Goal: Find specific page/section: Find specific page/section

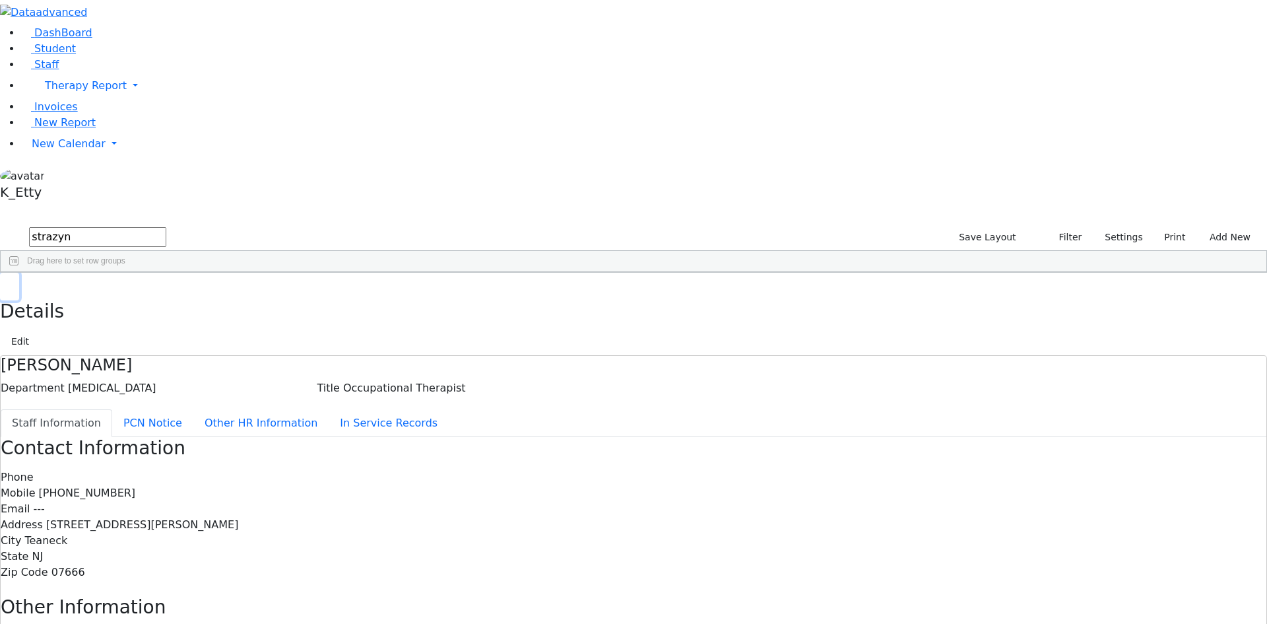
click at [19, 273] on button "button" at bounding box center [9, 287] width 19 height 28
drag, startPoint x: 255, startPoint y: 50, endPoint x: -171, endPoint y: -8, distance: 430.3
click at [0, 0] on html "Print Schedule Options Show Birthday Show Time Interval Show School Grad Pdf" at bounding box center [633, 428] width 1267 height 857
type input "[PERSON_NAME]"
click at [0, 225] on button "submit" at bounding box center [13, 237] width 26 height 25
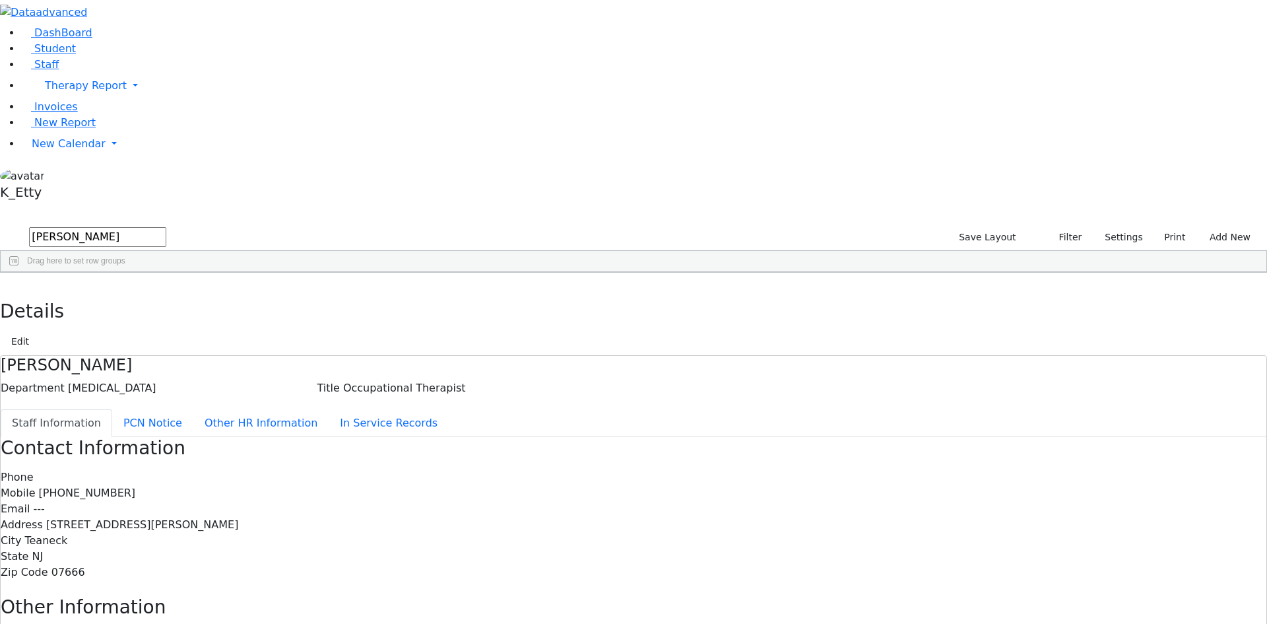
click at [386, 349] on div "[DEMOGRAPHIC_DATA] Paraprofessional" at bounding box center [347, 358] width 78 height 18
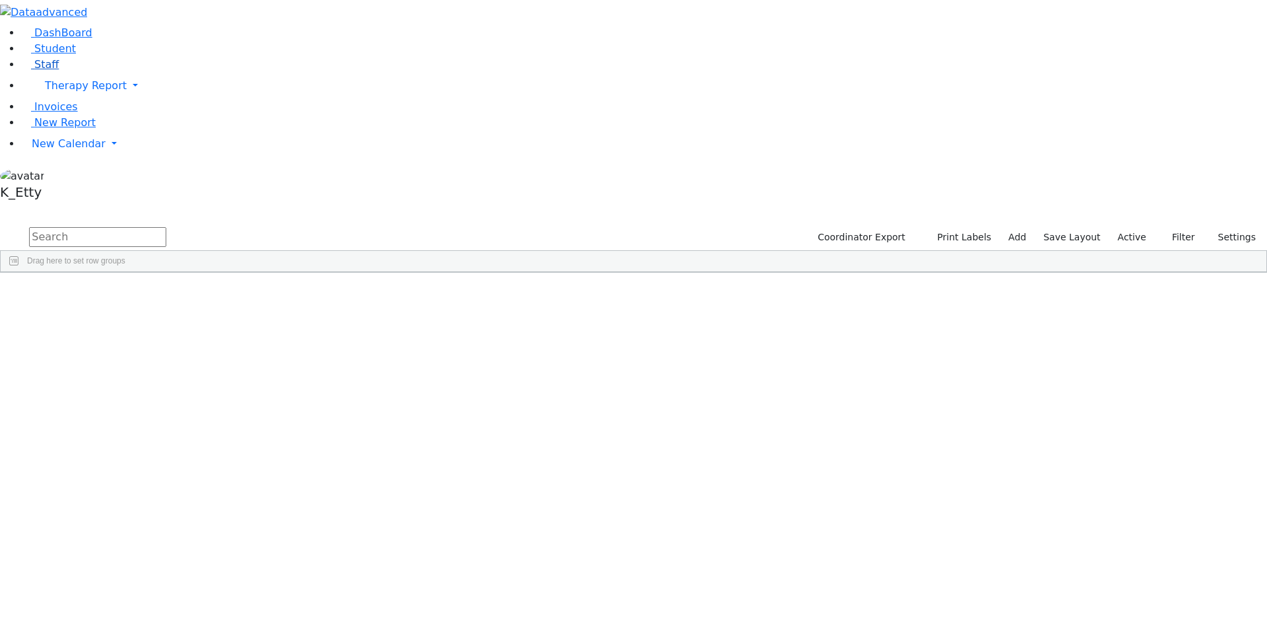
click at [37, 71] on span "Staff" at bounding box center [46, 64] width 24 height 13
click at [166, 227] on input "text" at bounding box center [97, 237] width 137 height 20
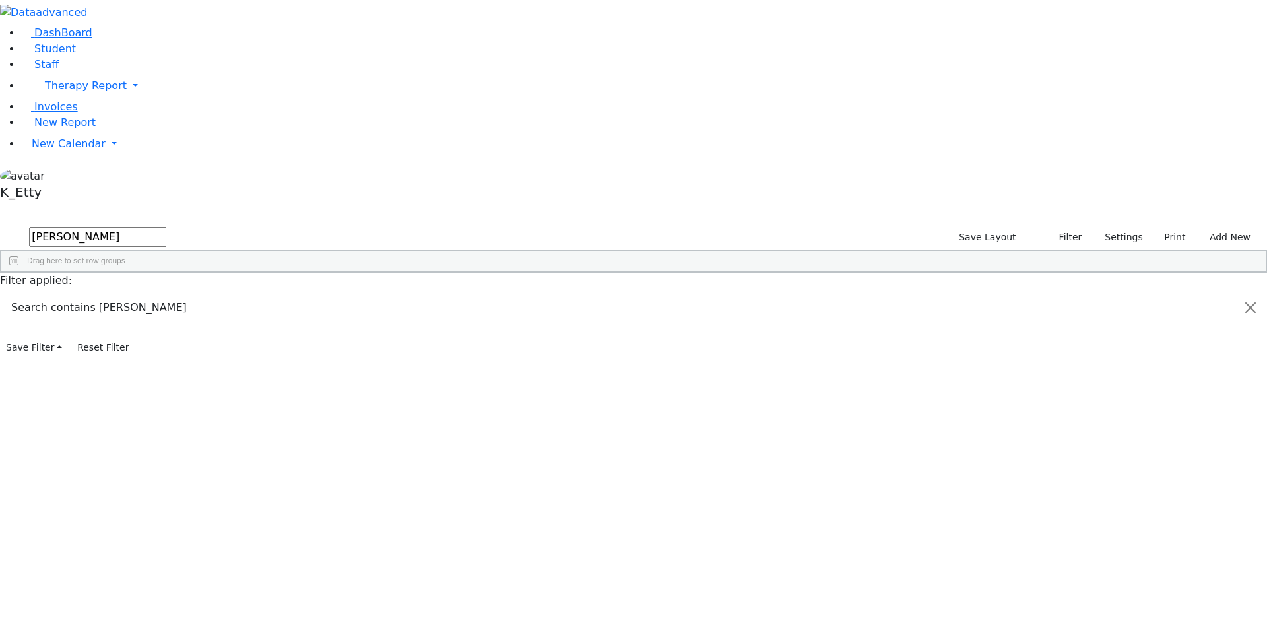
click at [0, 225] on button "submit" at bounding box center [13, 237] width 26 height 25
click at [698, 312] on div "Public School" at bounding box center [659, 321] width 78 height 18
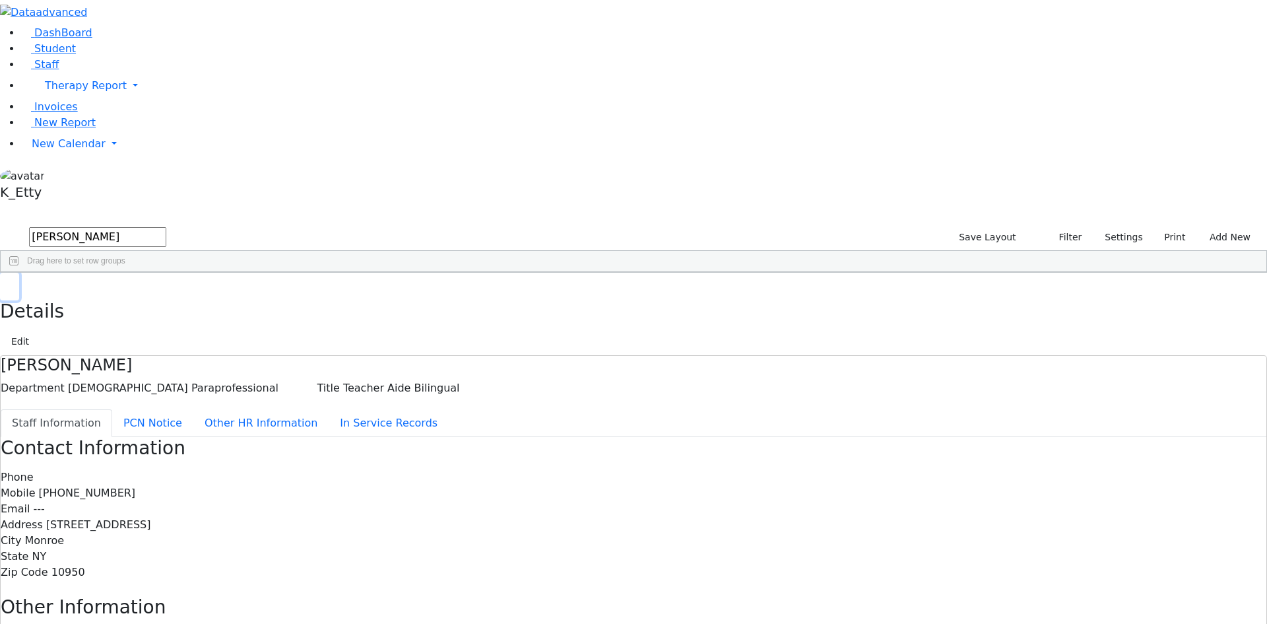
click at [19, 273] on button "button" at bounding box center [9, 287] width 19 height 28
drag, startPoint x: 158, startPoint y: 44, endPoint x: -188, endPoint y: 7, distance: 347.8
click at [0, 7] on html "Print Schedule Options Show Birthday Show Time Interval Show School Grad Pdf" at bounding box center [633, 428] width 1267 height 857
type input "nim"
click at [0, 225] on button "submit" at bounding box center [13, 237] width 26 height 25
